Goal: Task Accomplishment & Management: Manage account settings

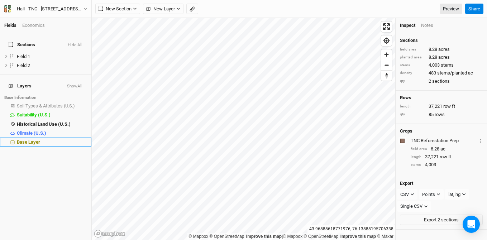
click at [31, 139] on span "Base Layer" at bounding box center [28, 141] width 23 height 5
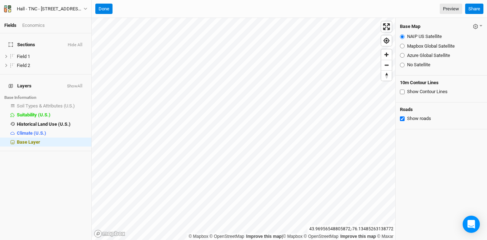
click at [401, 54] on input "Azure Global Satellite" at bounding box center [402, 55] width 5 height 5
radio input "true"
click at [80, 43] on button "Hide All" at bounding box center [74, 45] width 15 height 5
click at [55, 6] on div "Hall - TNC - 18288 South Shore Road, Dexter, New York 13634" at bounding box center [50, 8] width 67 height 7
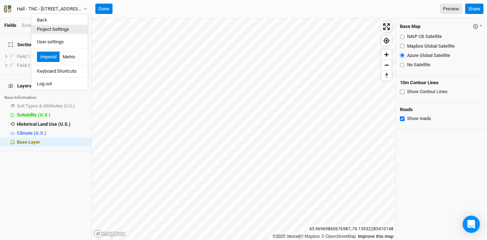
click at [58, 33] on button "Project Settings" at bounding box center [59, 29] width 57 height 9
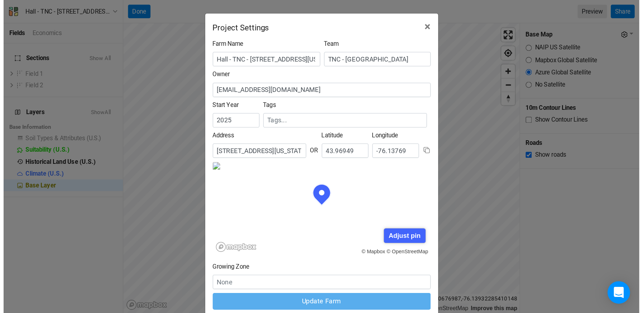
scroll to position [36, 83]
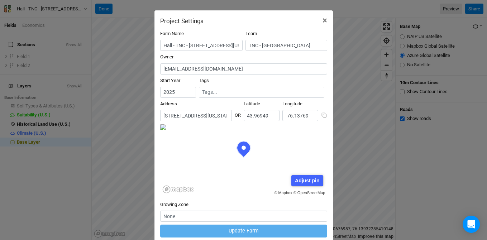
click at [191, 117] on input "18288 South Shore Road, Dexter, New York 13634, United States" at bounding box center [196, 115] width 72 height 11
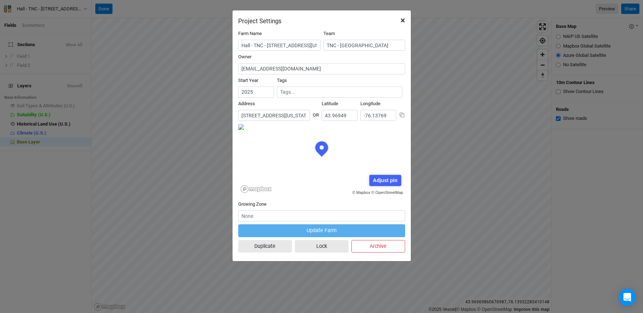
click at [399, 20] on button "×" at bounding box center [403, 20] width 16 height 20
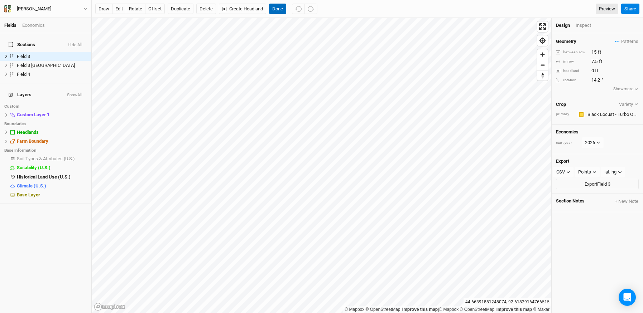
drag, startPoint x: 281, startPoint y: 6, endPoint x: 288, endPoint y: 13, distance: 10.4
click at [281, 6] on button "Done" at bounding box center [277, 9] width 17 height 11
drag, startPoint x: 275, startPoint y: 10, endPoint x: 281, endPoint y: 8, distance: 6.0
click at [277, 9] on button "Done" at bounding box center [277, 9] width 17 height 11
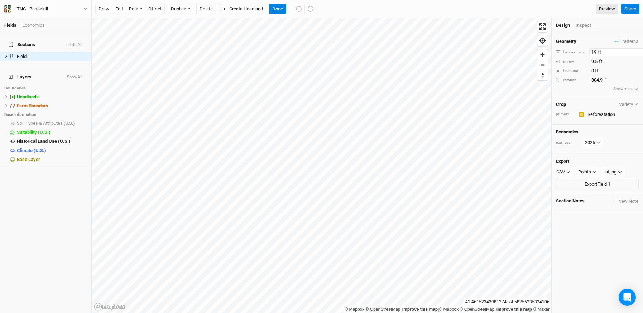
drag, startPoint x: 598, startPoint y: 53, endPoint x: 567, endPoint y: 52, distance: 31.2
click at [567, 52] on div "between row 19 ft" at bounding box center [597, 52] width 83 height 8
click at [277, 6] on button "Done" at bounding box center [277, 9] width 17 height 11
drag, startPoint x: 597, startPoint y: 53, endPoint x: 558, endPoint y: 53, distance: 39.1
click at [558, 53] on div "between row 19 ft" at bounding box center [597, 52] width 83 height 8
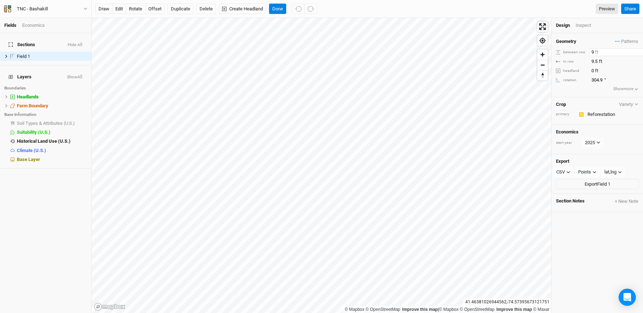
type input "9.5"
click at [280, 10] on button "Done" at bounding box center [277, 9] width 17 height 11
click at [585, 27] on div "Inspect" at bounding box center [588, 25] width 25 height 6
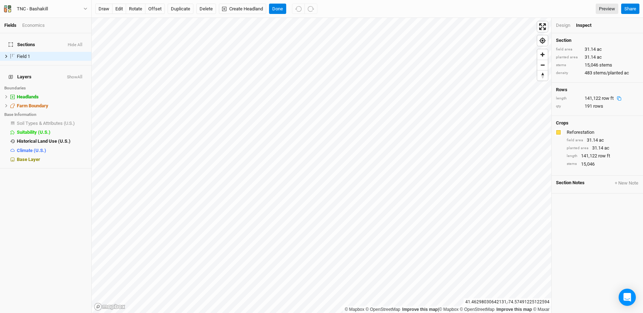
click at [621, 99] on icon at bounding box center [619, 98] width 5 height 5
drag, startPoint x: 601, startPoint y: 99, endPoint x: 593, endPoint y: 97, distance: 7.7
click at [582, 100] on div "length 141,122 row ft" at bounding box center [597, 98] width 83 height 6
copy div "141,122"
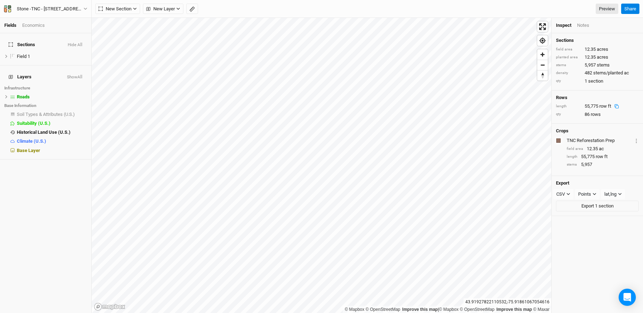
click at [617, 109] on rect at bounding box center [617, 107] width 3 height 3
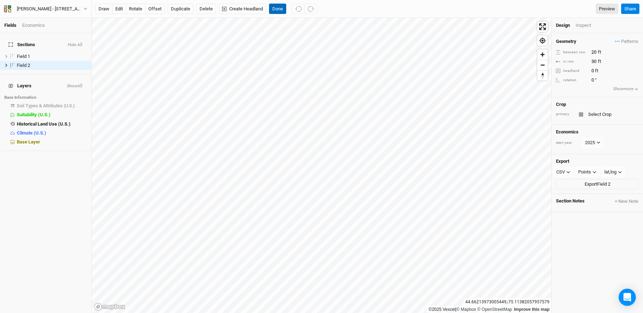
click at [281, 8] on button "Done" at bounding box center [277, 9] width 17 height 11
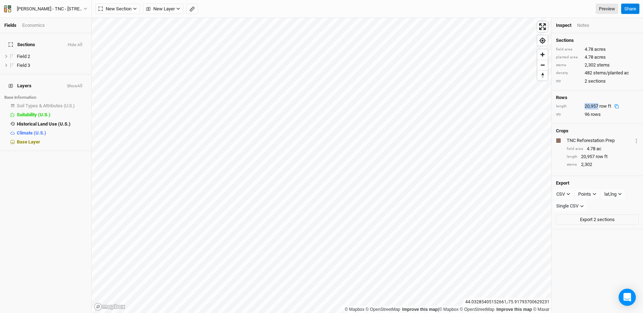
drag, startPoint x: 598, startPoint y: 112, endPoint x: 574, endPoint y: 111, distance: 24.0
click at [574, 110] on div "length 20,957 row ft" at bounding box center [597, 106] width 83 height 6
copy div "20,957"
click at [39, 9] on div "Wilcox - TNC - 22501 New York Highway 342, Watertown, New York 13601, United St…" at bounding box center [50, 8] width 67 height 7
click at [72, 32] on button "Project Settings" at bounding box center [59, 29] width 57 height 9
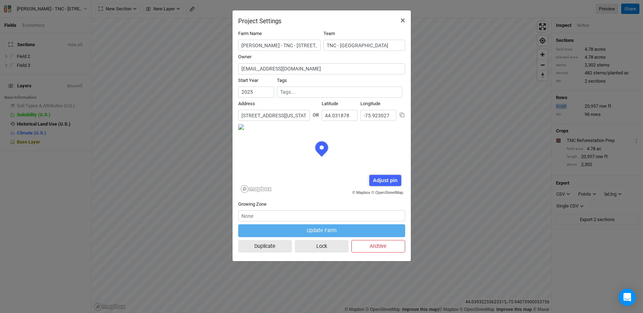
scroll to position [36, 83]
click at [281, 115] on input "22501 New York Highway 342, Watertown, New York 13601, United States" at bounding box center [274, 115] width 72 height 11
click at [470, 139] on div "Project Settings × Farm Name Wilcox - TNC - 22501 New York Highway 342, Waterto…" at bounding box center [321, 156] width 643 height 313
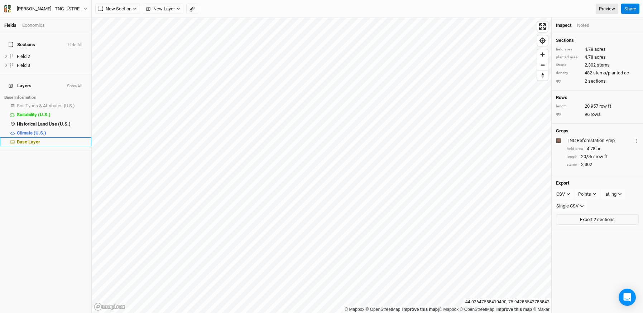
click at [40, 138] on li "Base Layer" at bounding box center [45, 142] width 91 height 9
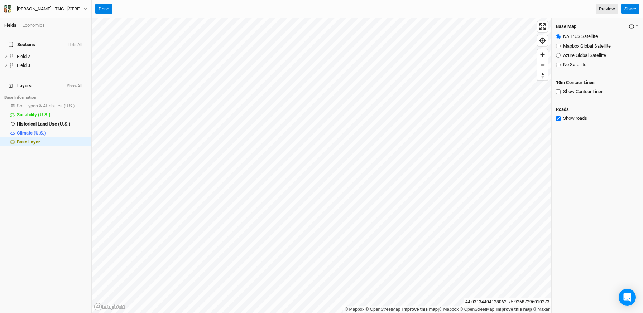
click at [557, 56] on input "Azure Global Satellite" at bounding box center [558, 55] width 5 height 5
radio input "true"
click at [80, 139] on div "Base Layer" at bounding box center [52, 142] width 70 height 6
click at [78, 43] on button "Hide All" at bounding box center [74, 45] width 15 height 5
